Goal: Task Accomplishment & Management: Use online tool/utility

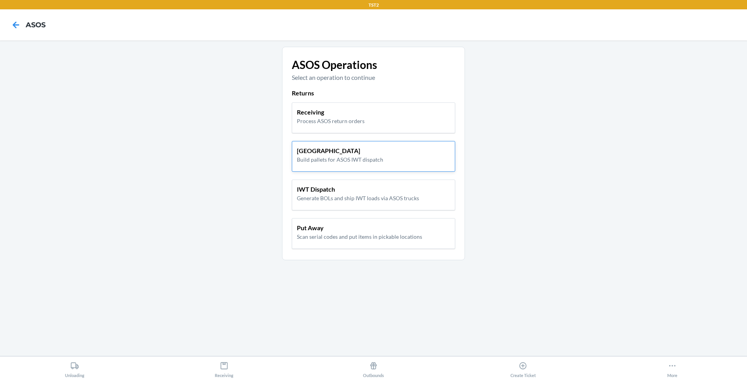
click at [411, 157] on div "Pallet Building Build pallets for ASOS IWT dispatch" at bounding box center [373, 155] width 153 height 18
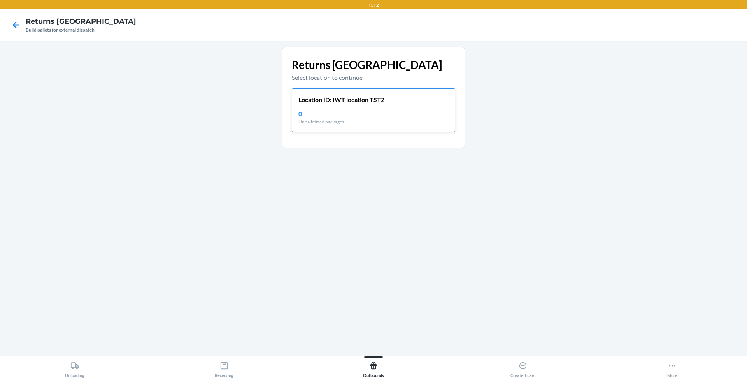
click at [373, 98] on p "Location ID: IWT location TST2" at bounding box center [341, 99] width 86 height 9
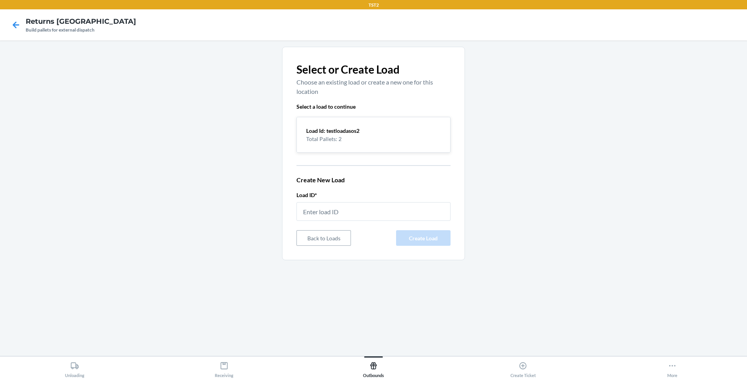
click at [361, 135] on p "Total Pallets: 2" at bounding box center [373, 139] width 135 height 8
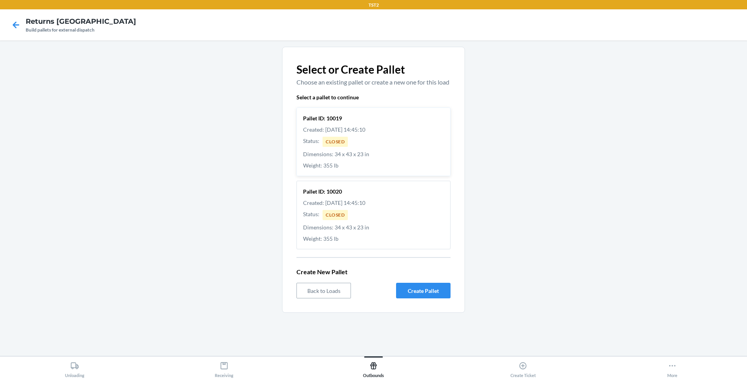
click at [401, 157] on div "Pallet ID: 10019 Created: [DATE] 14:45:10 Status : Closed Dimensions: 34 x 43 x…" at bounding box center [373, 141] width 141 height 58
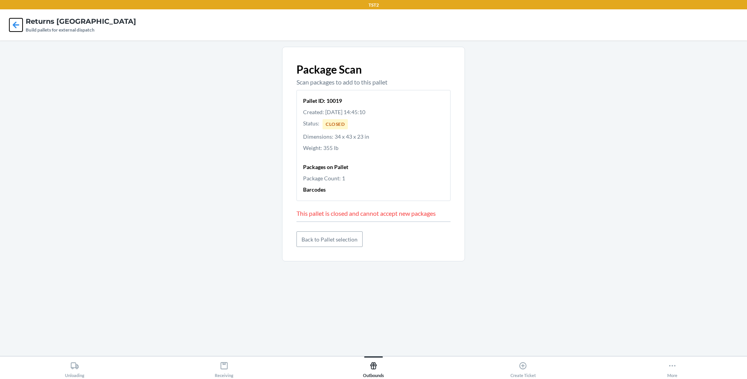
click at [18, 24] on icon at bounding box center [15, 24] width 13 height 13
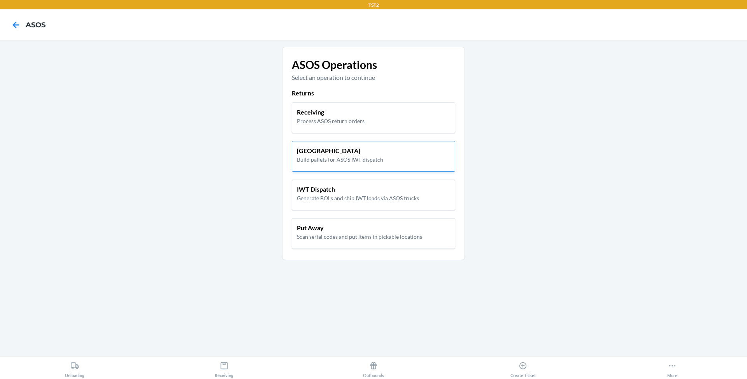
click at [341, 153] on p "[GEOGRAPHIC_DATA]" at bounding box center [340, 150] width 86 height 9
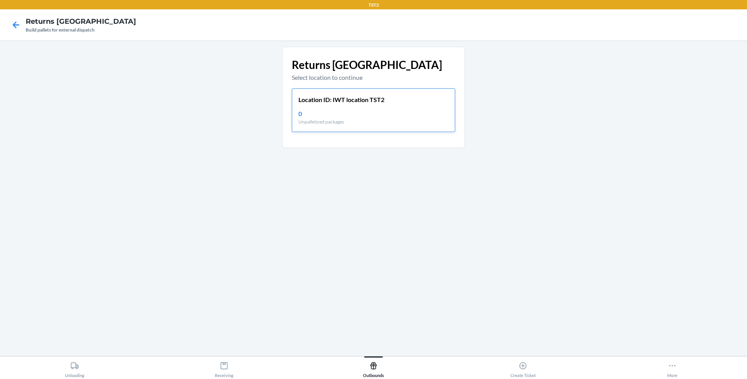
click at [353, 102] on p "Location ID: IWT location TST2" at bounding box center [341, 99] width 86 height 9
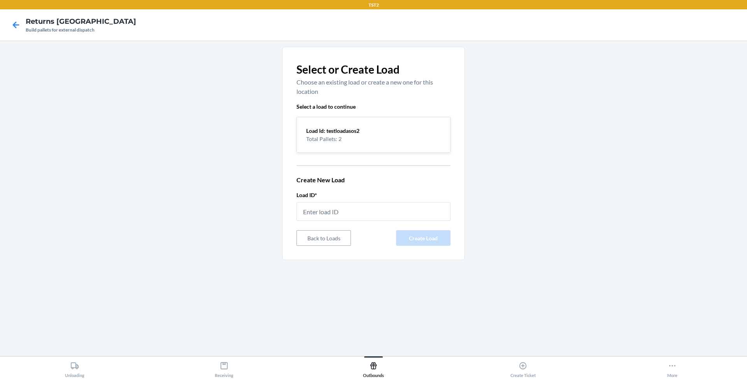
click at [346, 136] on p "Total Pallets: 2" at bounding box center [373, 139] width 135 height 8
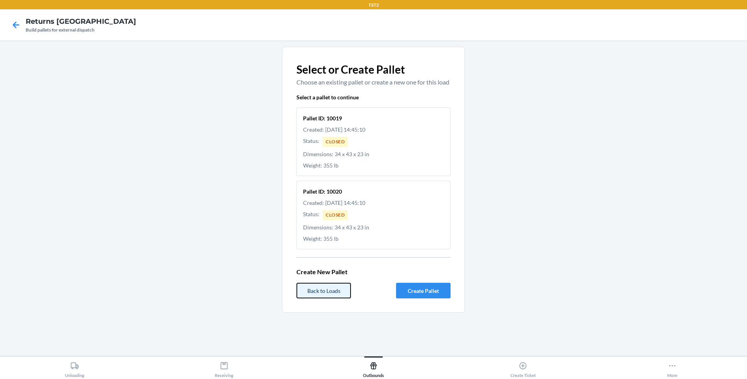
click at [312, 297] on button "Back to Loads" at bounding box center [324, 291] width 54 height 16
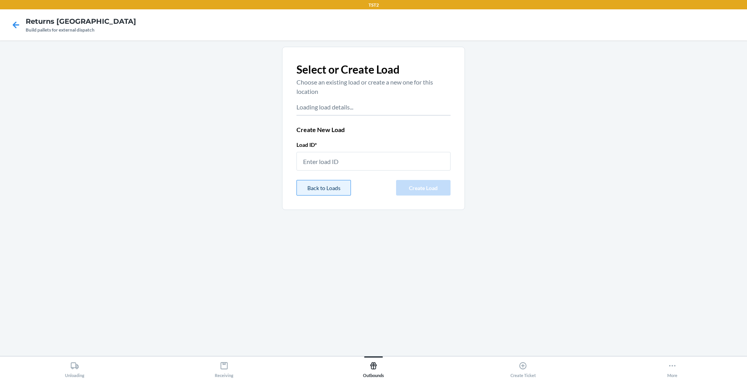
click at [330, 186] on div "Create New Load Load ID * Back to Loads Create Load" at bounding box center [374, 160] width 154 height 70
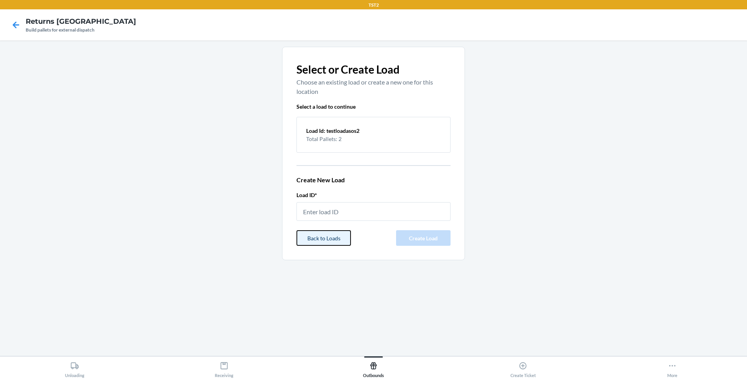
click at [322, 237] on button "Back to Loads" at bounding box center [324, 238] width 54 height 16
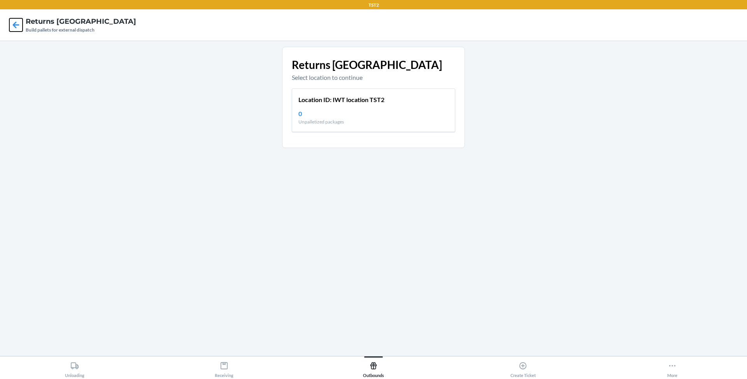
click at [20, 21] on icon at bounding box center [15, 24] width 13 height 13
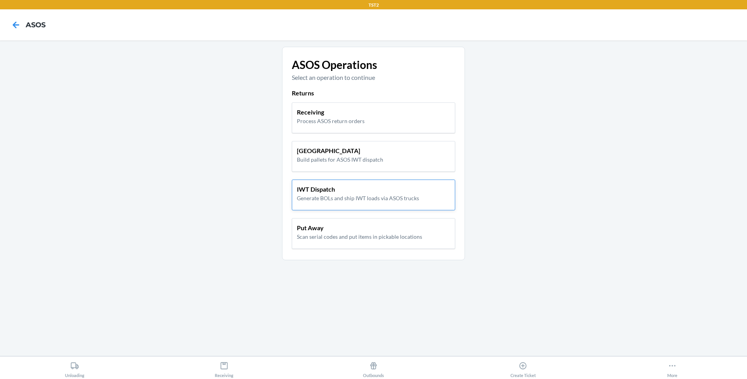
click at [327, 198] on p "Generate BOLs and ship IWT loads via ASOS trucks" at bounding box center [358, 198] width 122 height 8
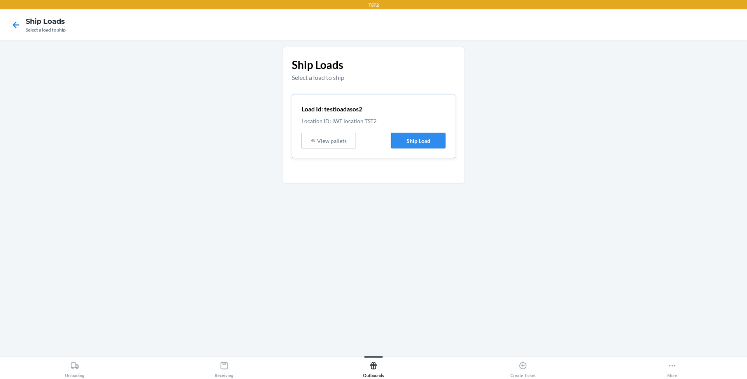
click at [414, 142] on button "Ship Load" at bounding box center [418, 141] width 54 height 16
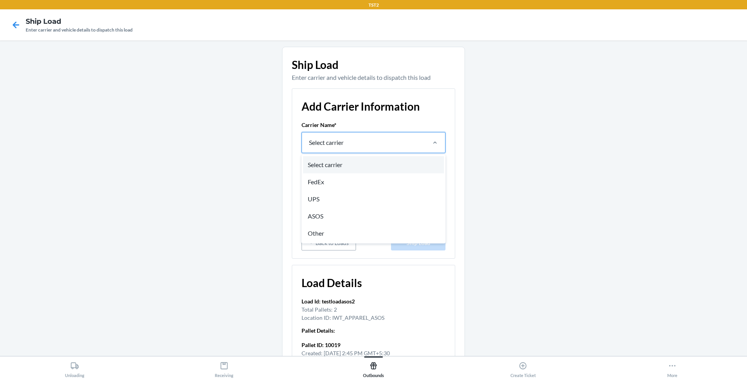
click at [405, 145] on div "Select carrier" at bounding box center [363, 142] width 123 height 20
click at [309, 145] on input "option Select carrier focused, 1 of 5. 5 results available. Use Up and Down to …" at bounding box center [308, 142] width 1 height 9
click at [358, 214] on div "ASOS" at bounding box center [373, 215] width 141 height 17
click at [309, 147] on input "option ASOS focused, 4 of 5. 5 results available. Use Up and Down to choose opt…" at bounding box center [308, 142] width 1 height 9
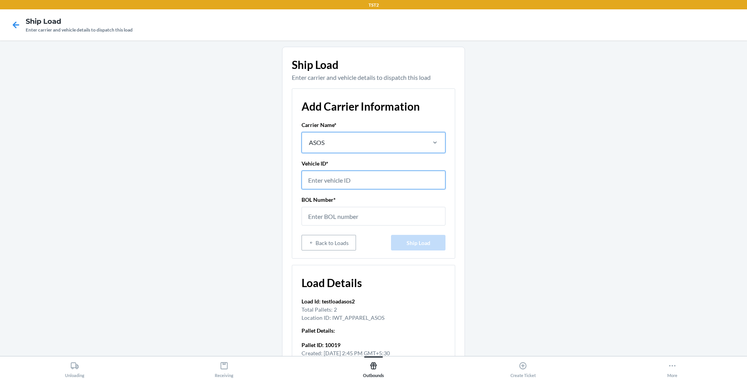
click at [351, 182] on input "text" at bounding box center [374, 179] width 144 height 19
type input "testasosvehicleidentifier"
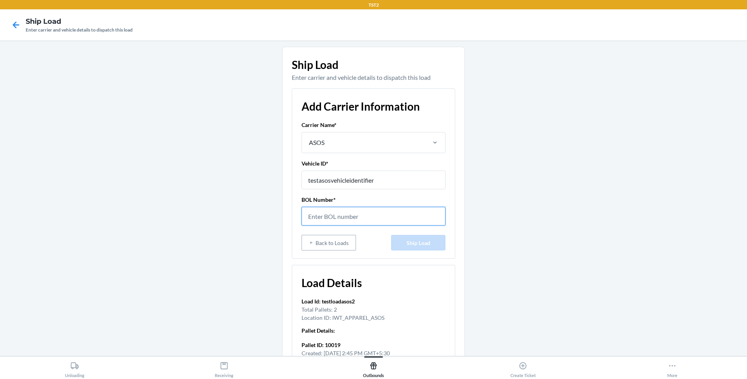
click at [349, 218] on input "text" at bounding box center [374, 216] width 144 height 19
type input "bolsdfgrfe"
click at [420, 241] on button "Ship Load" at bounding box center [418, 243] width 54 height 16
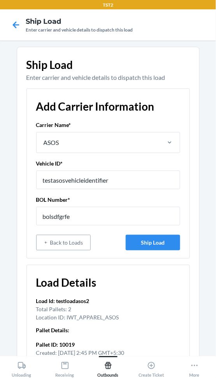
click at [142, 250] on div "Add Carrier Information Carrier Name * ASOS Vehicle ID * testasosvehicleidentif…" at bounding box center [107, 173] width 163 height 170
click at [143, 242] on button "Ship Load" at bounding box center [153, 243] width 54 height 16
